Goal: Information Seeking & Learning: Find specific fact

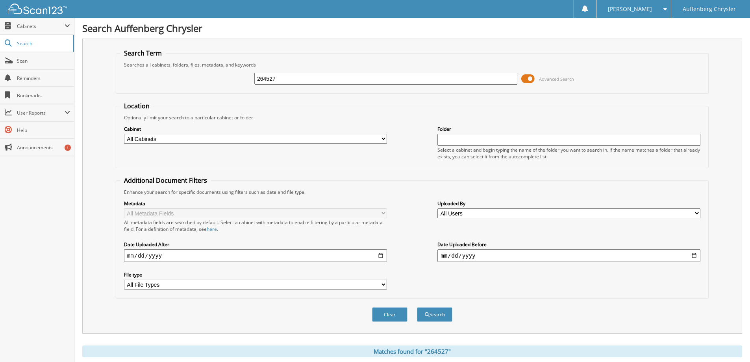
click at [284, 79] on input "264527" at bounding box center [385, 79] width 263 height 12
type input "264766"
click at [417, 307] on button "Search" at bounding box center [434, 314] width 35 height 15
click at [268, 77] on input "264766" at bounding box center [385, 79] width 263 height 12
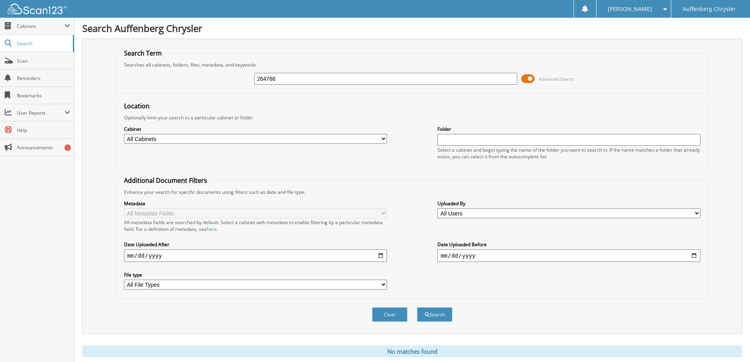
click at [268, 77] on input "264766" at bounding box center [385, 79] width 263 height 12
type input "264265"
click at [417, 307] on button "Search" at bounding box center [434, 314] width 35 height 15
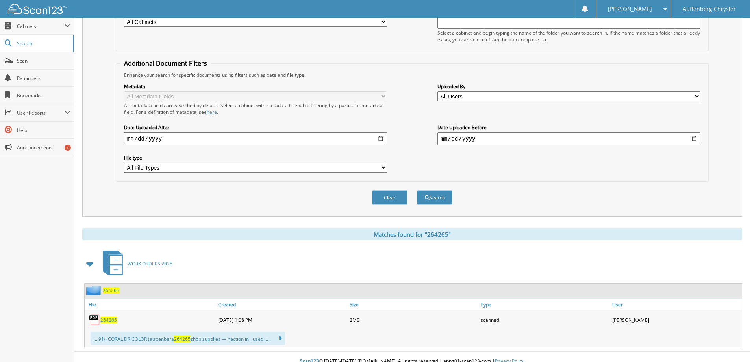
scroll to position [126, 0]
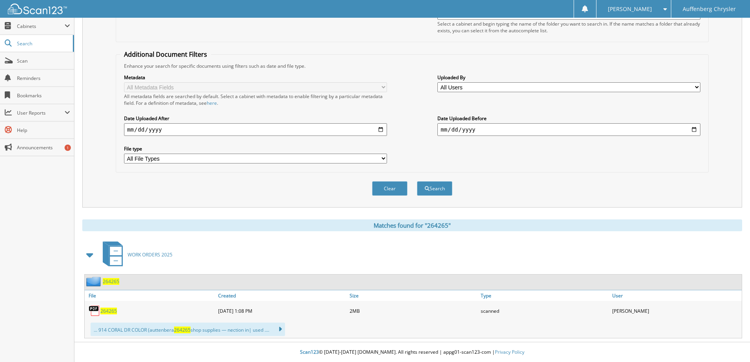
click at [104, 311] on span "264265" at bounding box center [108, 310] width 17 height 7
